Goal: Task Accomplishment & Management: Use online tool/utility

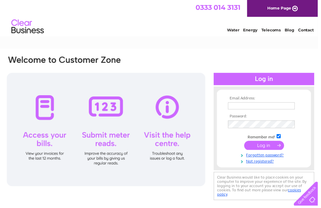
click at [260, 105] on input "text" at bounding box center [263, 107] width 67 height 7
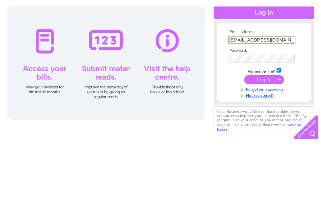
type input "[EMAIL_ADDRESS][DOMAIN_NAME]"
click at [244, 97] on tbody "Email Address: [EMAIL_ADDRESS][DOMAIN_NAME] Password: Remember me?" at bounding box center [267, 131] width 76 height 69
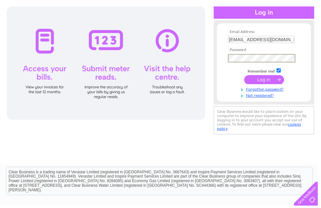
scroll to position [67, 0]
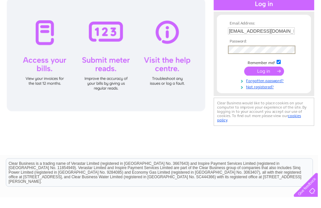
click at [281, 69] on input "checkbox" at bounding box center [281, 71] width 4 height 4
checkbox input "false"
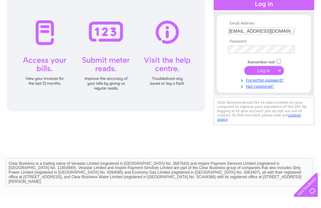
scroll to position [76, 0]
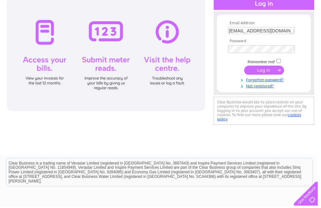
click at [267, 76] on input "submit" at bounding box center [267, 71] width 40 height 9
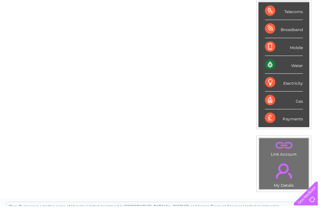
scroll to position [105, 0]
click at [299, 69] on div "Water" at bounding box center [287, 65] width 38 height 18
click at [276, 69] on div "Water" at bounding box center [287, 65] width 38 height 18
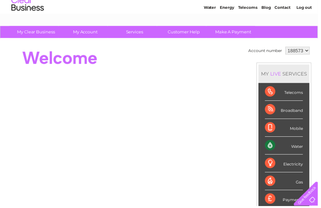
scroll to position [23, 0]
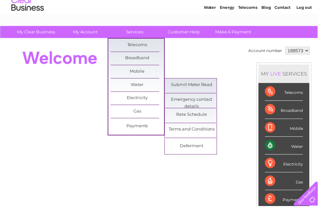
click at [206, 86] on link "Submit Meter Read" at bounding box center [194, 85] width 54 height 13
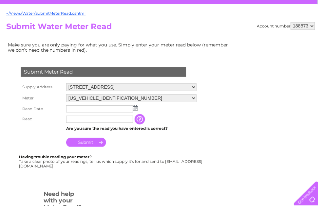
scroll to position [58, 0]
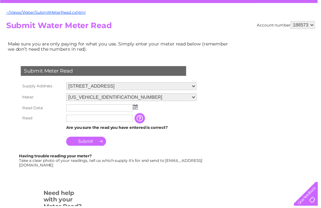
click at [137, 111] on img at bounding box center [136, 107] width 5 height 5
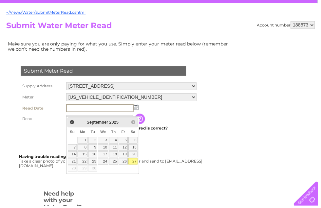
click at [136, 163] on link "27" at bounding box center [134, 163] width 9 height 7
type input "2025/09/27"
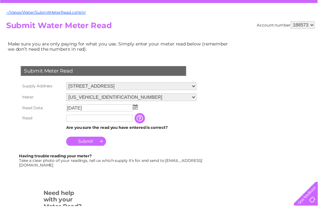
click at [80, 123] on input "text" at bounding box center [100, 119] width 67 height 7
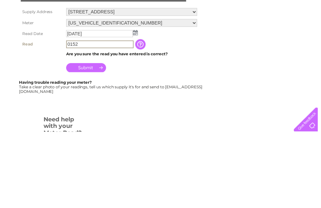
type input "0152"
click at [95, 139] on input "Submit" at bounding box center [87, 143] width 40 height 9
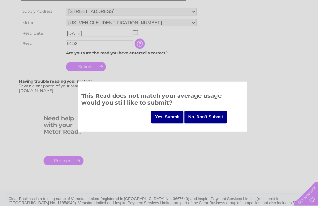
click at [161, 113] on input "Yes, Submit" at bounding box center [169, 118] width 33 height 13
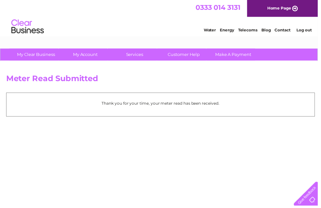
click at [307, 29] on link "Log out" at bounding box center [306, 30] width 15 height 5
